Goal: Go to known website: Go to known website

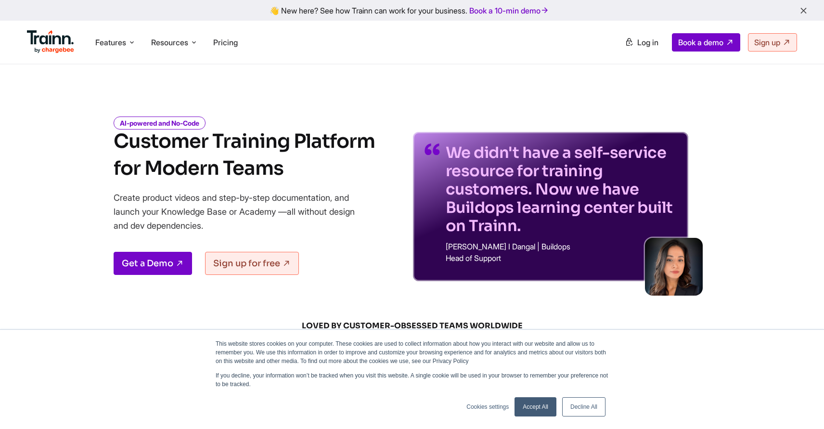
click at [296, 157] on h1 "Customer Training Platform for Modern Teams" at bounding box center [244, 155] width 261 height 54
click at [646, 41] on span "Log in" at bounding box center [647, 43] width 21 height 10
